Goal: Task Accomplishment & Management: Manage account settings

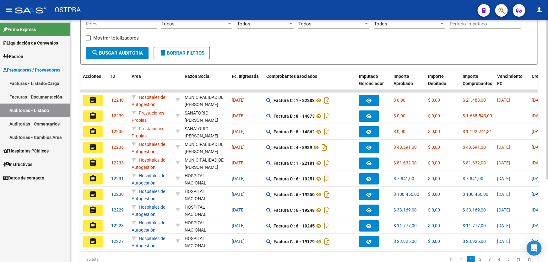
scroll to position [11, 0]
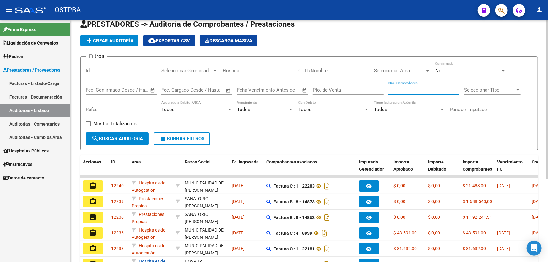
click at [408, 90] on input "Nro. Comprobante" at bounding box center [424, 90] width 71 height 6
type input "83838"
click at [457, 70] on div "No" at bounding box center [467, 71] width 65 height 6
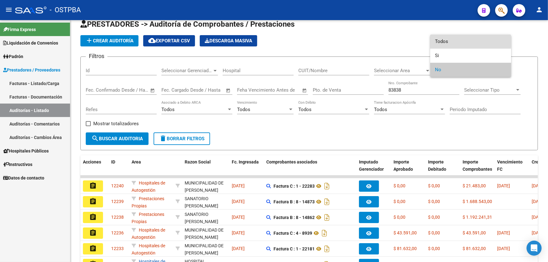
click at [461, 42] on span "Todos" at bounding box center [470, 42] width 71 height 14
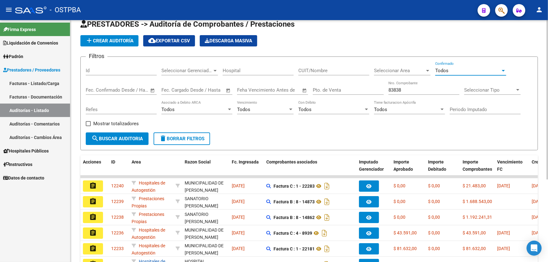
click at [126, 137] on button "search Buscar Auditoria" at bounding box center [117, 139] width 63 height 13
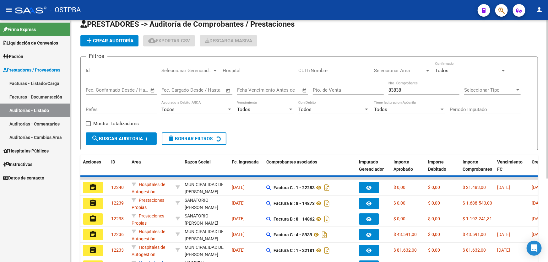
scroll to position [0, 0]
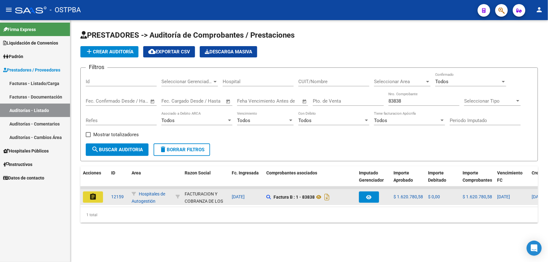
click at [95, 195] on mat-icon "assignment" at bounding box center [93, 197] width 8 height 8
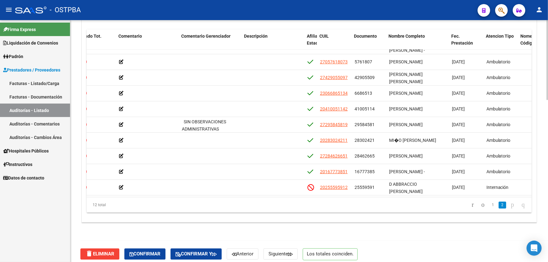
scroll to position [46, 192]
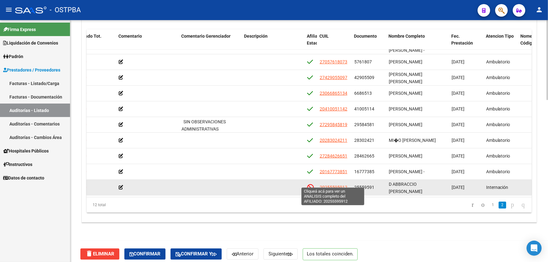
click at [329, 185] on span "20255595912" at bounding box center [334, 187] width 28 height 5
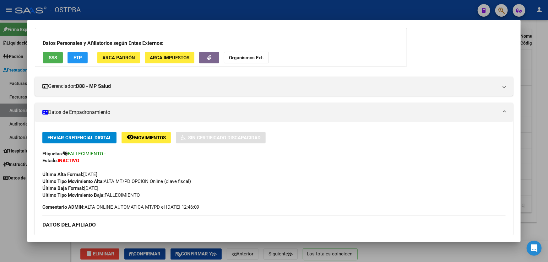
scroll to position [0, 0]
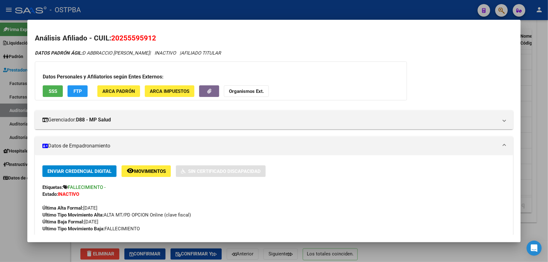
click at [8, 195] on div at bounding box center [274, 131] width 548 height 262
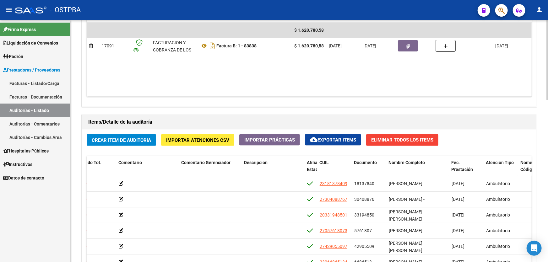
scroll to position [314, 0]
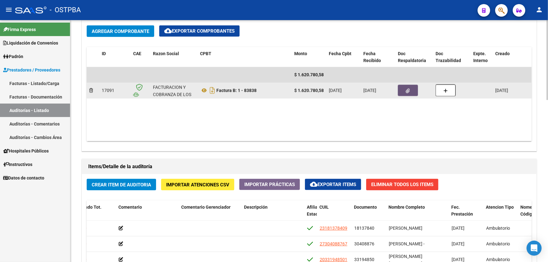
click at [404, 87] on button "button" at bounding box center [408, 90] width 20 height 11
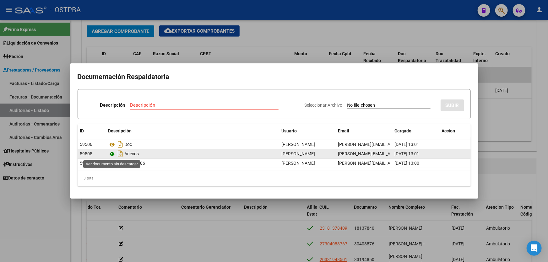
click at [112, 153] on icon at bounding box center [112, 154] width 8 height 8
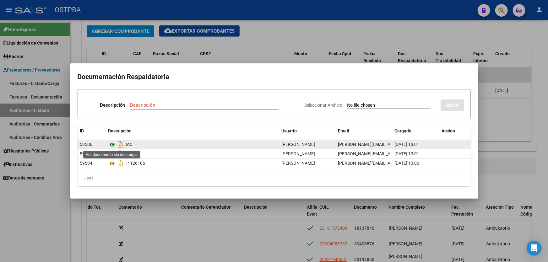
click at [113, 145] on icon at bounding box center [112, 145] width 8 height 8
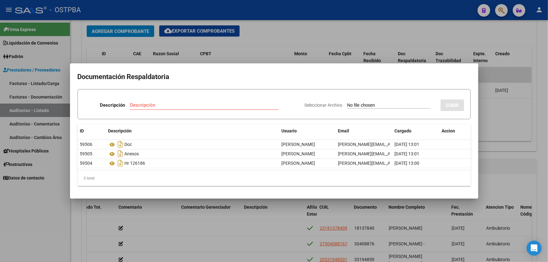
click at [273, 38] on div at bounding box center [274, 131] width 548 height 262
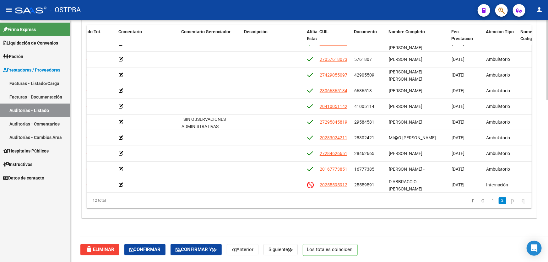
scroll to position [46, 192]
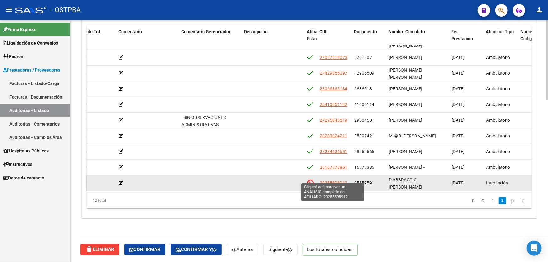
click at [338, 181] on span "20255595912" at bounding box center [334, 183] width 28 height 5
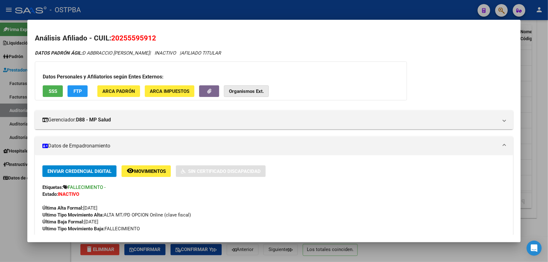
click at [250, 91] on strong "Organismos Ext." at bounding box center [246, 92] width 35 height 6
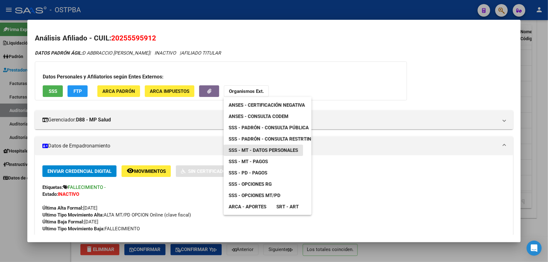
click at [276, 150] on span "SSS - MT - Datos Personales" at bounding box center [263, 151] width 69 height 6
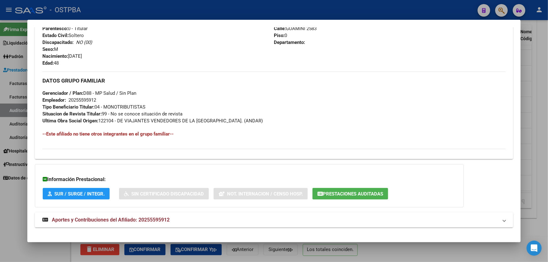
scroll to position [276, 0]
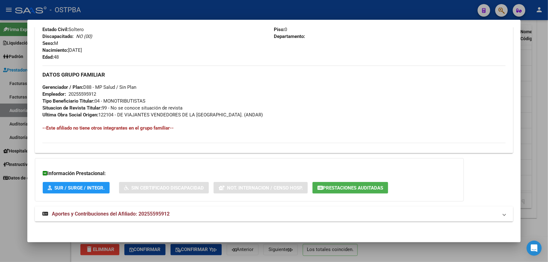
click at [132, 214] on span "Aportes y Contribuciones del Afiliado: 20255595912" at bounding box center [111, 214] width 118 height 6
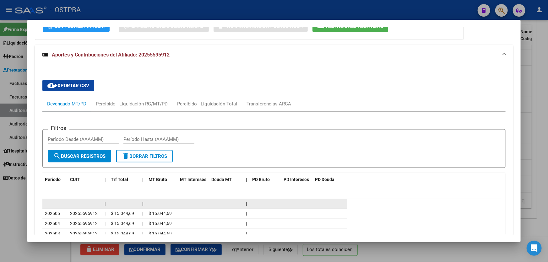
scroll to position [488, 0]
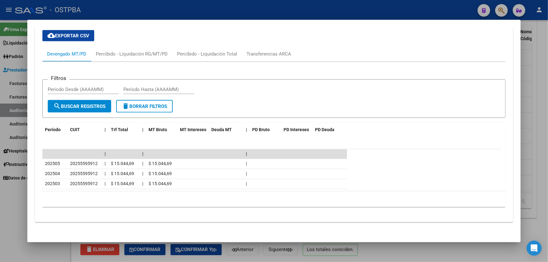
click at [12, 190] on div at bounding box center [274, 131] width 548 height 262
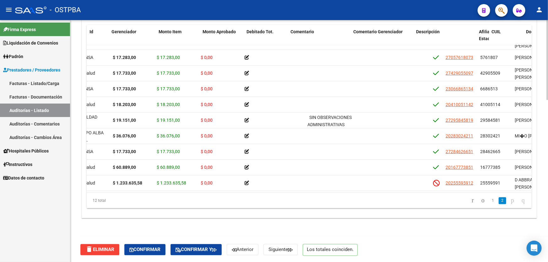
scroll to position [46, 0]
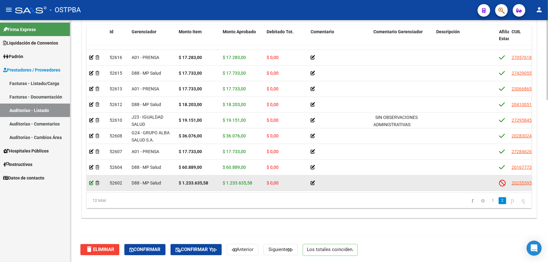
click at [91, 181] on icon at bounding box center [91, 183] width 4 height 4
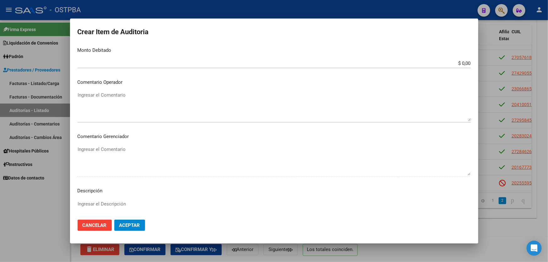
scroll to position [186, 0]
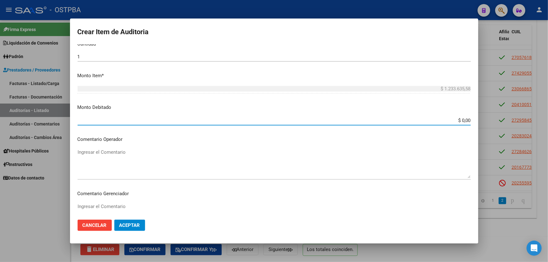
click at [466, 120] on input "$ 0,00" at bounding box center [274, 121] width 393 height 6
type input "$ 1.233.635,58"
click at [410, 145] on mat-dialog-content "25559591 Nro Documento 20255595912 CUIL Afiliado Inactivo D ABBRACCIO [PERSON_N…" at bounding box center [274, 129] width 408 height 171
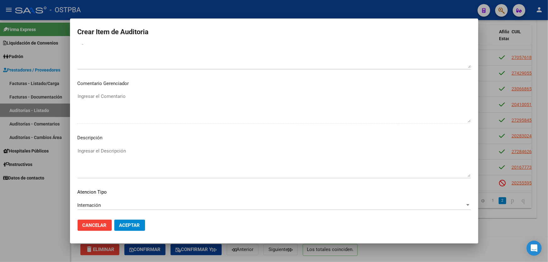
scroll to position [329, 0]
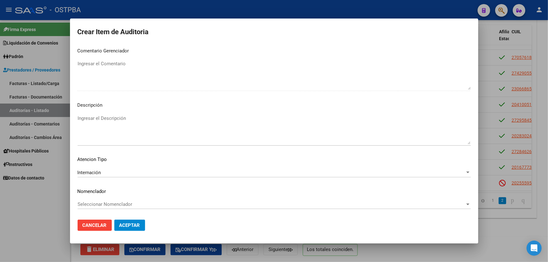
click at [95, 125] on textarea "Ingresar el Descripción" at bounding box center [274, 130] width 393 height 30
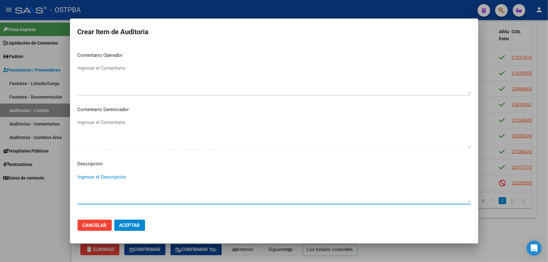
scroll to position [243, 0]
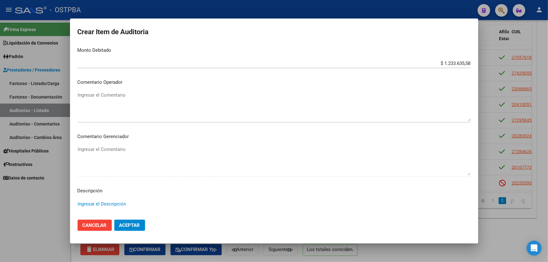
click at [102, 97] on textarea "Ingresar el Comentario" at bounding box center [274, 107] width 393 height 30
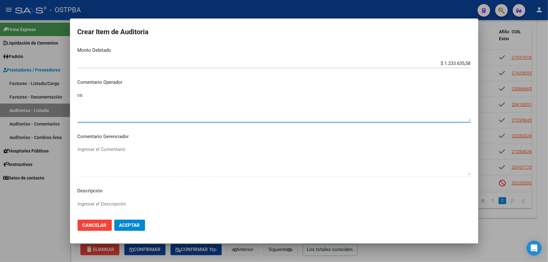
type textarea "c"
type textarea "DEBITO MP SALUD"
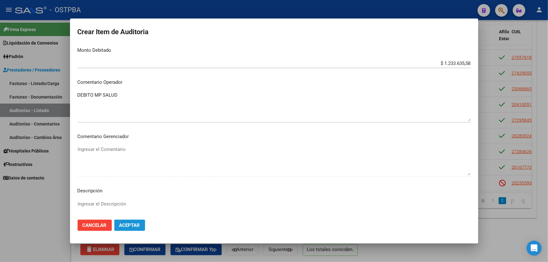
click at [133, 223] on span "Aceptar" at bounding box center [129, 226] width 21 height 6
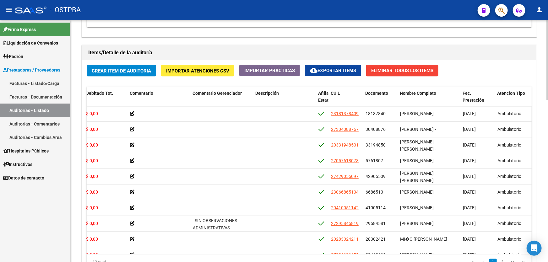
scroll to position [0, 181]
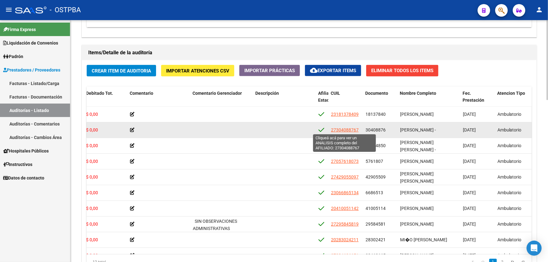
click at [341, 128] on span "27304088767" at bounding box center [345, 130] width 28 height 5
type textarea "27304088767"
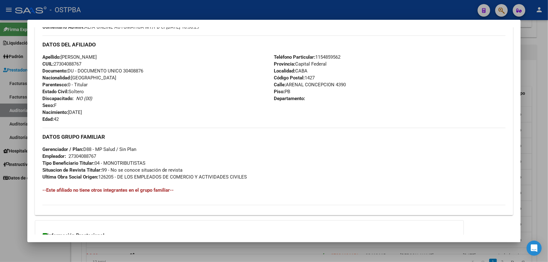
scroll to position [262, 0]
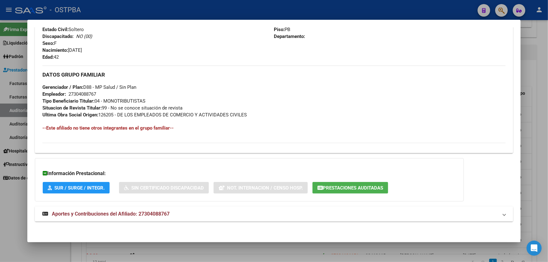
click at [148, 213] on span "Aportes y Contribuciones del Afiliado: 27304088767" at bounding box center [111, 214] width 118 height 6
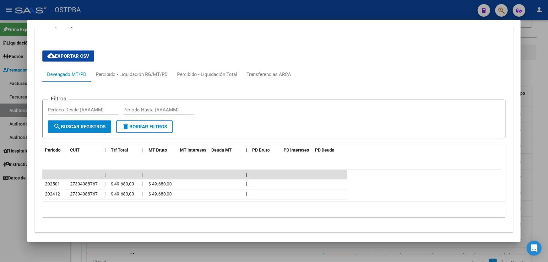
scroll to position [464, 0]
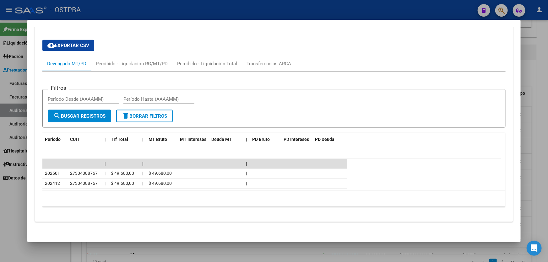
click at [21, 198] on div at bounding box center [274, 131] width 548 height 262
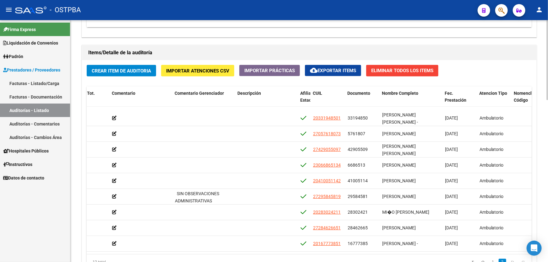
scroll to position [46, 199]
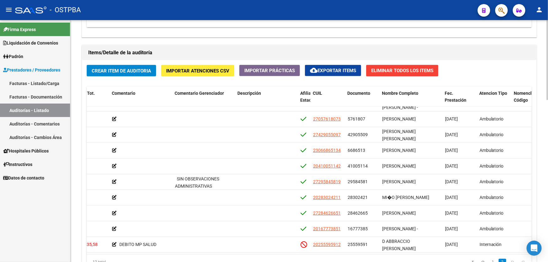
click at [531, 113] on div "Crear Item de Auditoria Importar Atenciones CSV Importar Prácticas cloud_downlo…" at bounding box center [309, 170] width 455 height 220
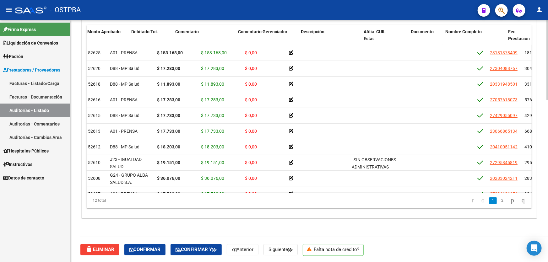
scroll to position [0, 158]
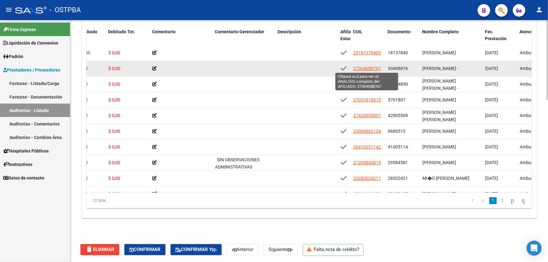
click at [362, 66] on span "27304088767" at bounding box center [367, 68] width 28 height 5
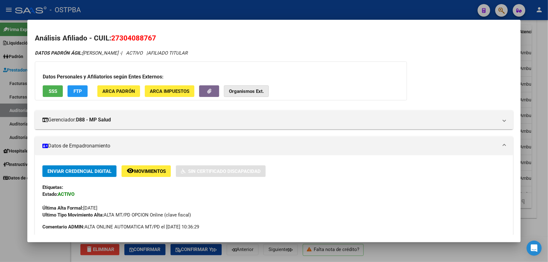
click at [245, 93] on strong "Organismos Ext." at bounding box center [246, 92] width 35 height 6
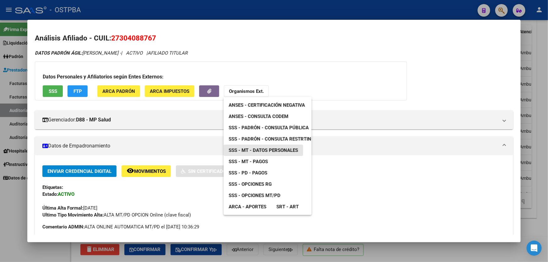
click at [280, 149] on span "SSS - MT - Datos Personales" at bounding box center [263, 151] width 69 height 6
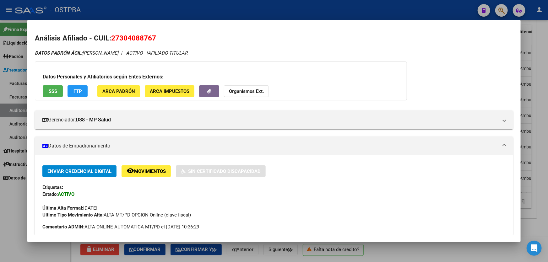
click at [14, 204] on div at bounding box center [274, 131] width 548 height 262
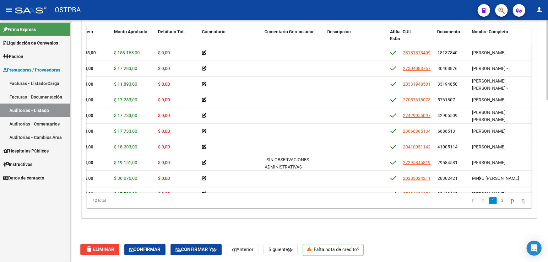
scroll to position [0, 0]
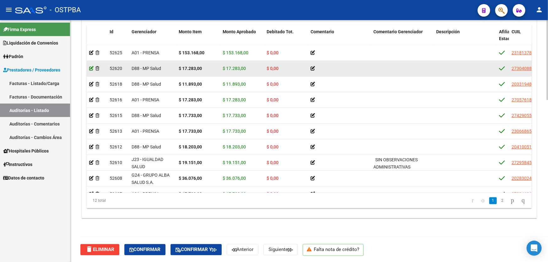
click at [90, 68] on icon at bounding box center [91, 68] width 4 height 4
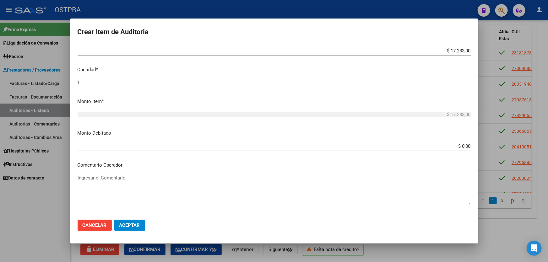
scroll to position [171, 0]
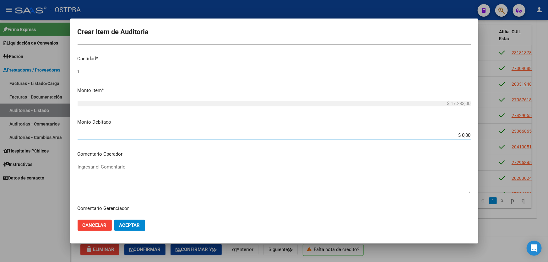
click at [459, 134] on input "$ 0,00" at bounding box center [274, 136] width 393 height 6
type input "$ 17.283,00"
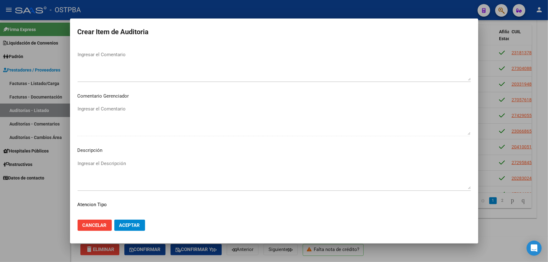
scroll to position [286, 0]
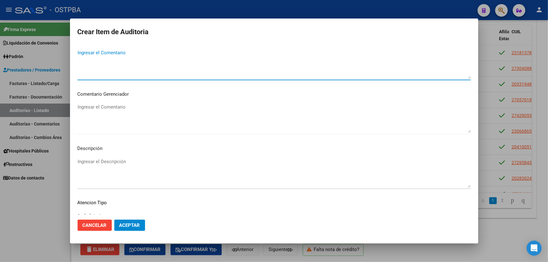
click at [122, 56] on textarea "Ingresar el Comentario" at bounding box center [274, 64] width 393 height 30
type textarea "DEBITO DE MP SALUD"
click at [126, 225] on span "Aceptar" at bounding box center [129, 226] width 21 height 6
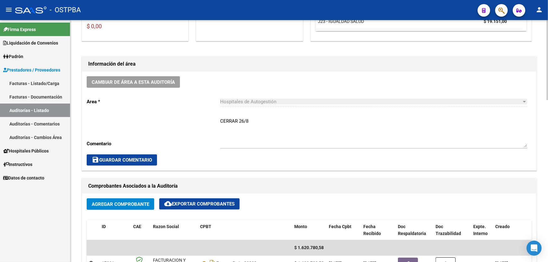
scroll to position [200, 0]
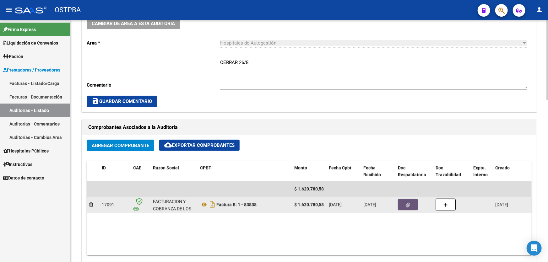
click at [405, 203] on button "button" at bounding box center [408, 204] width 20 height 11
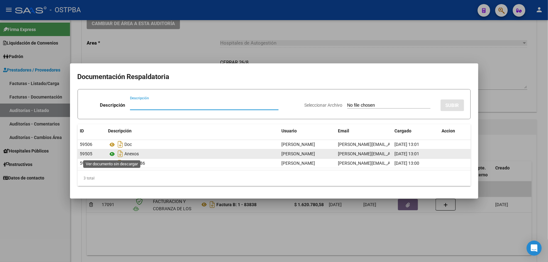
click at [112, 153] on icon at bounding box center [112, 154] width 8 height 8
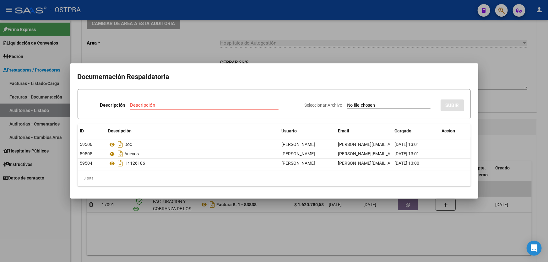
click at [196, 239] on div at bounding box center [274, 131] width 548 height 262
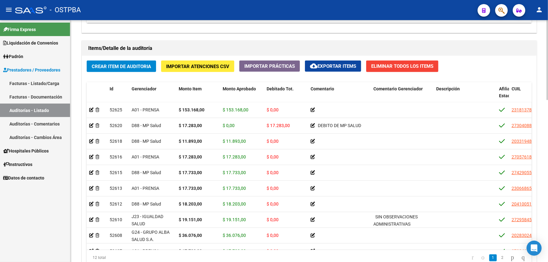
scroll to position [490, 0]
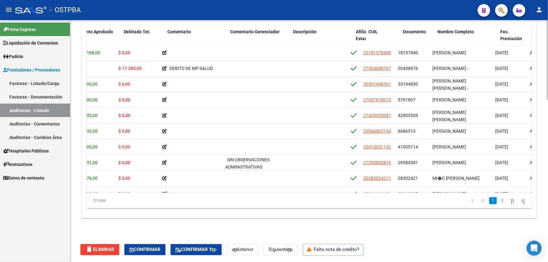
scroll to position [0, 0]
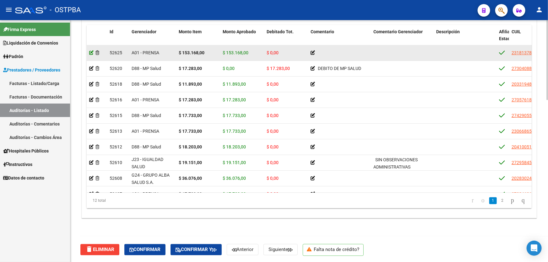
click at [92, 52] on icon at bounding box center [91, 53] width 4 height 4
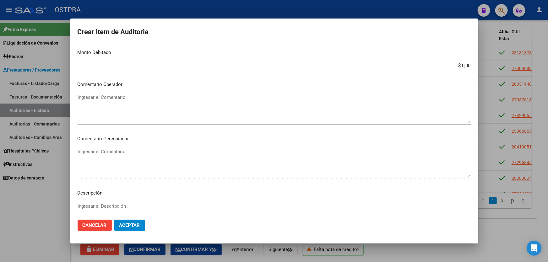
scroll to position [257, 0]
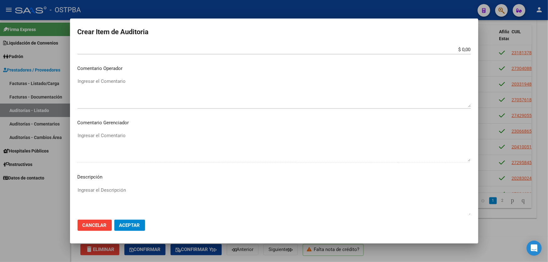
drag, startPoint x: 102, startPoint y: 194, endPoint x: 100, endPoint y: 197, distance: 4.0
click at [101, 195] on textarea "Ingresar el Descripción" at bounding box center [274, 202] width 393 height 30
type textarea "CON.03 X 9"
click at [135, 226] on span "Aceptar" at bounding box center [129, 226] width 21 height 6
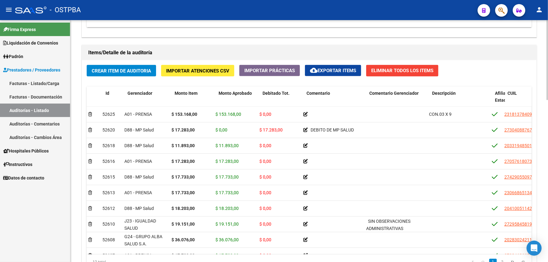
scroll to position [0, 0]
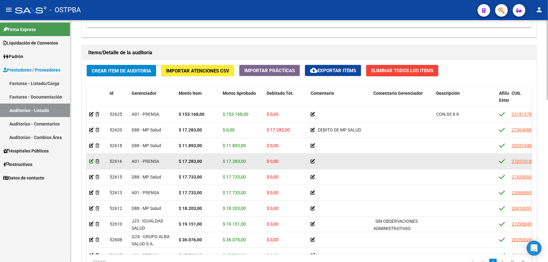
click at [90, 161] on icon at bounding box center [91, 161] width 4 height 4
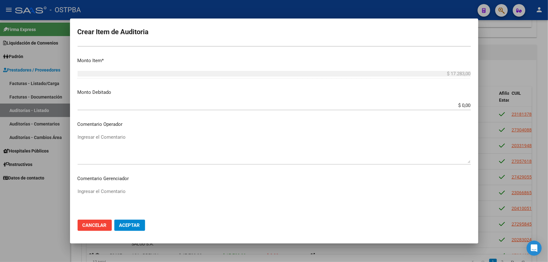
scroll to position [257, 0]
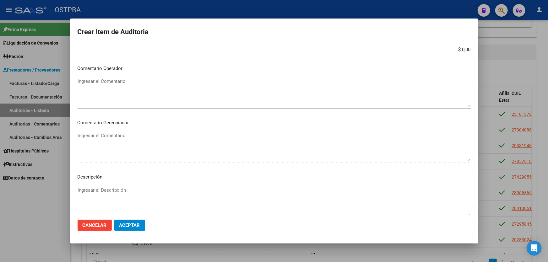
click at [110, 188] on textarea "Ingresar el Descripción" at bounding box center [274, 202] width 393 height 30
type textarea "CON.01"
click at [133, 219] on mat-dialog-actions "Cancelar Aceptar" at bounding box center [274, 225] width 393 height 21
click at [132, 220] on button "Aceptar" at bounding box center [129, 225] width 31 height 11
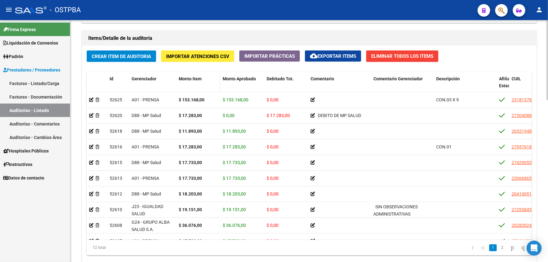
scroll to position [490, 0]
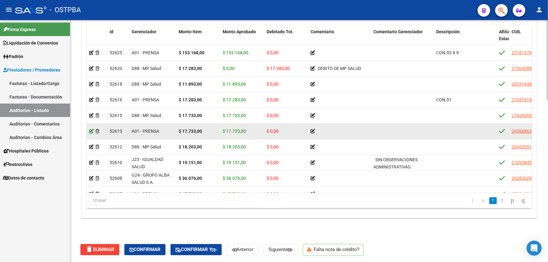
click at [91, 131] on icon at bounding box center [91, 131] width 4 height 4
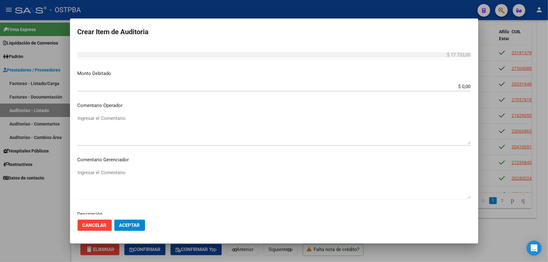
scroll to position [257, 0]
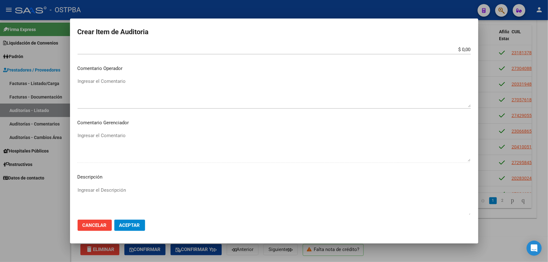
click at [113, 194] on textarea "Ingresar el Descripción" at bounding box center [274, 202] width 393 height 30
type textarea "CON.01"
click at [132, 224] on span "Aceptar" at bounding box center [129, 226] width 21 height 6
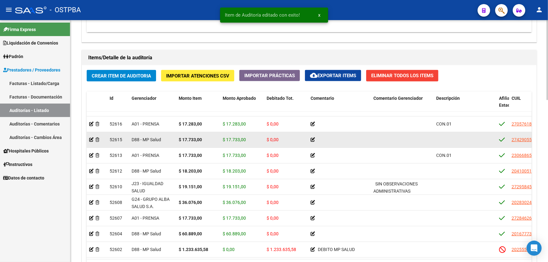
scroll to position [490, 0]
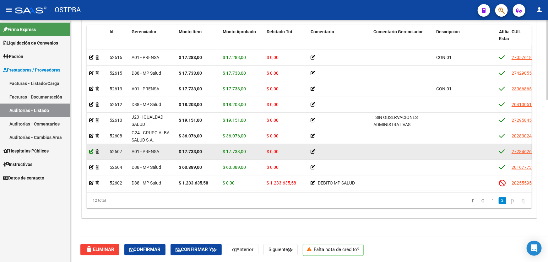
click at [91, 150] on icon at bounding box center [91, 152] width 4 height 4
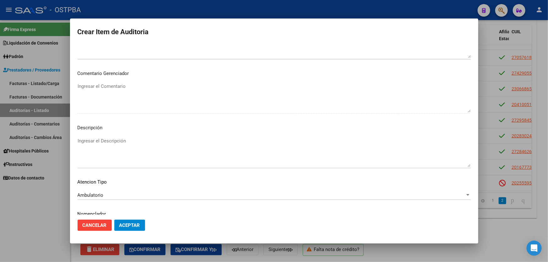
scroll to position [329, 0]
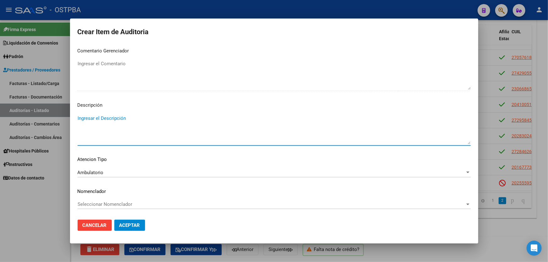
click at [87, 120] on textarea "Ingresar el Descripción" at bounding box center [274, 130] width 393 height 30
type textarea "CON.01"
click at [134, 223] on span "Aceptar" at bounding box center [129, 226] width 21 height 6
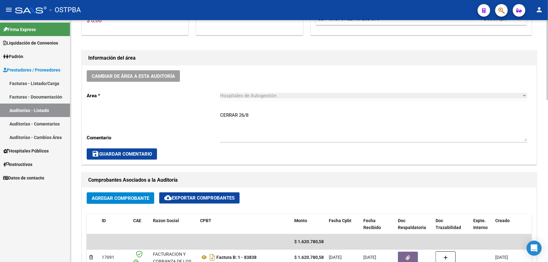
scroll to position [0, 0]
